Goal: Use online tool/utility: Utilize a website feature to perform a specific function

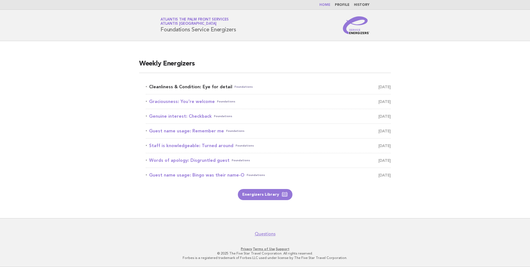
click at [190, 86] on link "Cleanliness & Condition: Eye for detail Foundations October 6" at bounding box center [268, 87] width 245 height 8
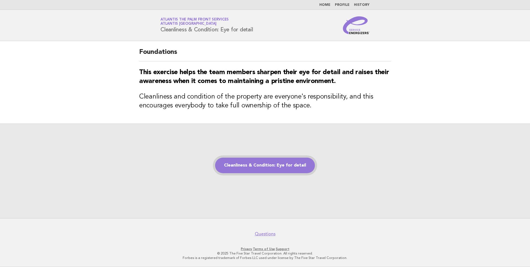
click at [280, 173] on link "Cleanliness & Condition: Eye for detail" at bounding box center [265, 165] width 100 height 16
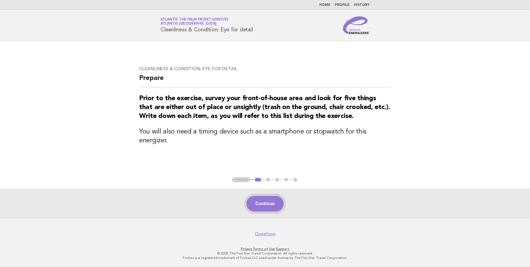
click at [271, 203] on button "Continue" at bounding box center [264, 204] width 37 height 16
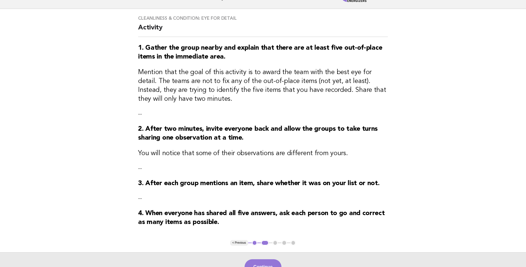
scroll to position [97, 0]
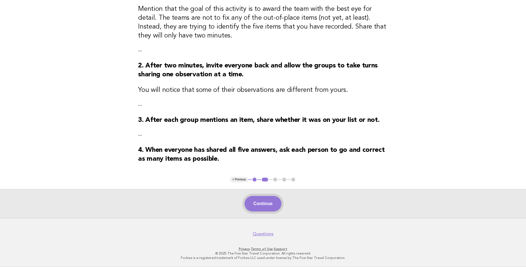
click at [262, 205] on button "Continue" at bounding box center [262, 204] width 37 height 16
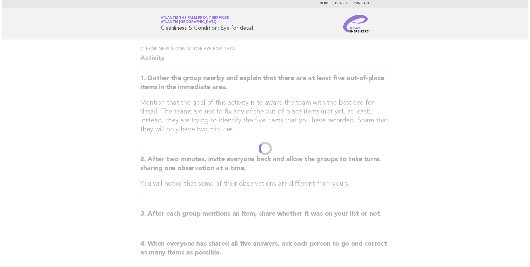
scroll to position [0, 0]
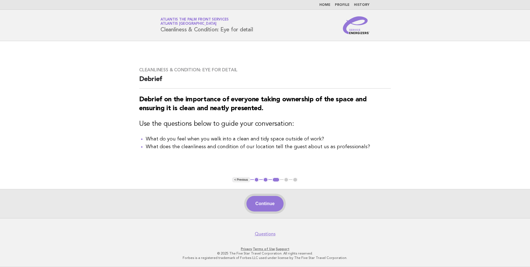
click at [255, 205] on button "Continue" at bounding box center [264, 204] width 37 height 16
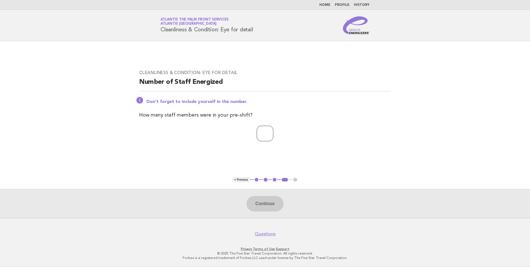
click at [257, 134] on input "number" at bounding box center [265, 134] width 17 height 16
type input "*"
click at [274, 202] on button "Continue" at bounding box center [264, 204] width 37 height 16
